Goal: Task Accomplishment & Management: Use online tool/utility

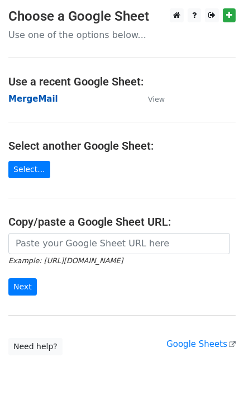
click at [37, 100] on strong "MergeMail" at bounding box center [33, 99] width 50 height 10
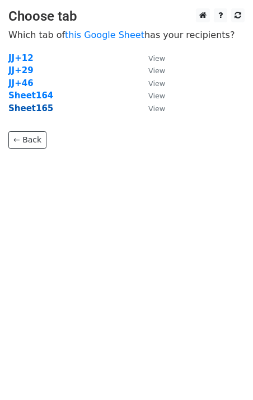
click at [39, 111] on strong "Sheet165" at bounding box center [30, 108] width 45 height 10
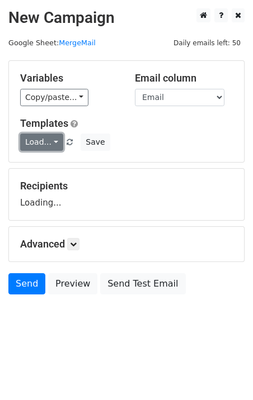
click at [48, 145] on link "Load..." at bounding box center [41, 142] width 43 height 17
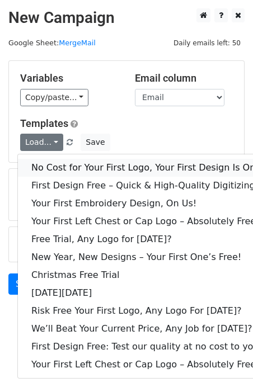
click at [62, 165] on link "No Cost for Your First Logo, Your First Design Is On Us!" at bounding box center [152, 168] width 268 height 18
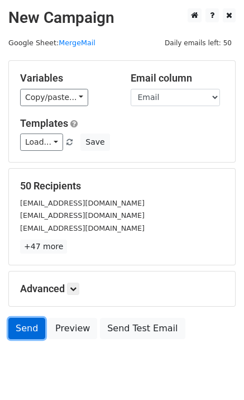
click at [25, 332] on link "Send" at bounding box center [26, 328] width 37 height 21
